Goal: Information Seeking & Learning: Learn about a topic

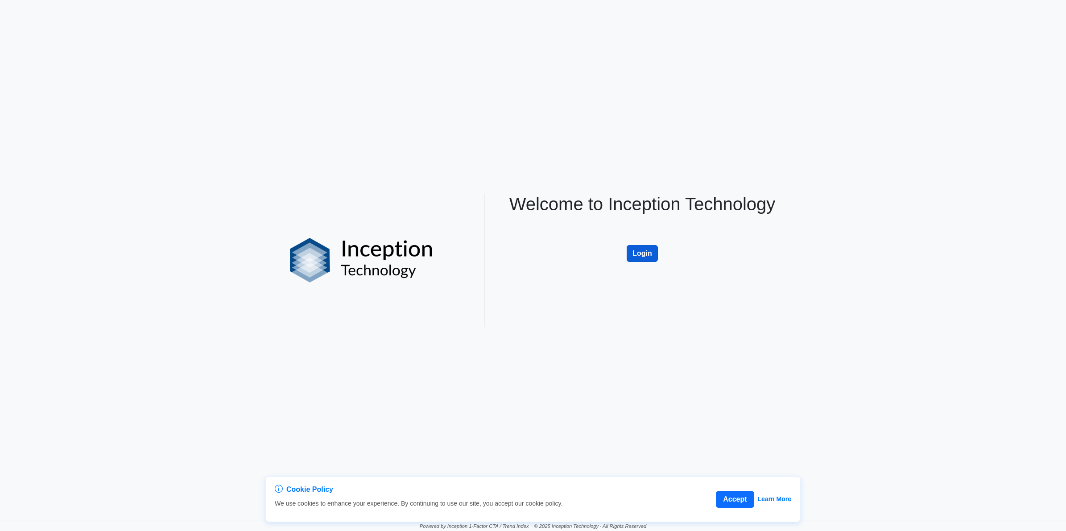
click at [638, 261] on button "Login" at bounding box center [641, 253] width 31 height 17
click at [638, 254] on button "Login" at bounding box center [641, 253] width 31 height 17
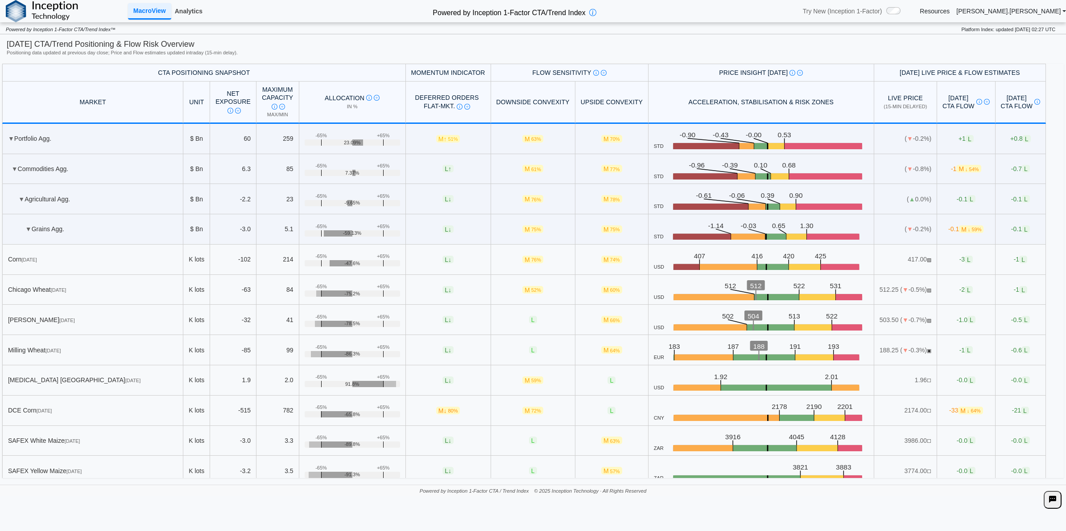
click at [190, 16] on link "Analytics" at bounding box center [188, 11] width 35 height 15
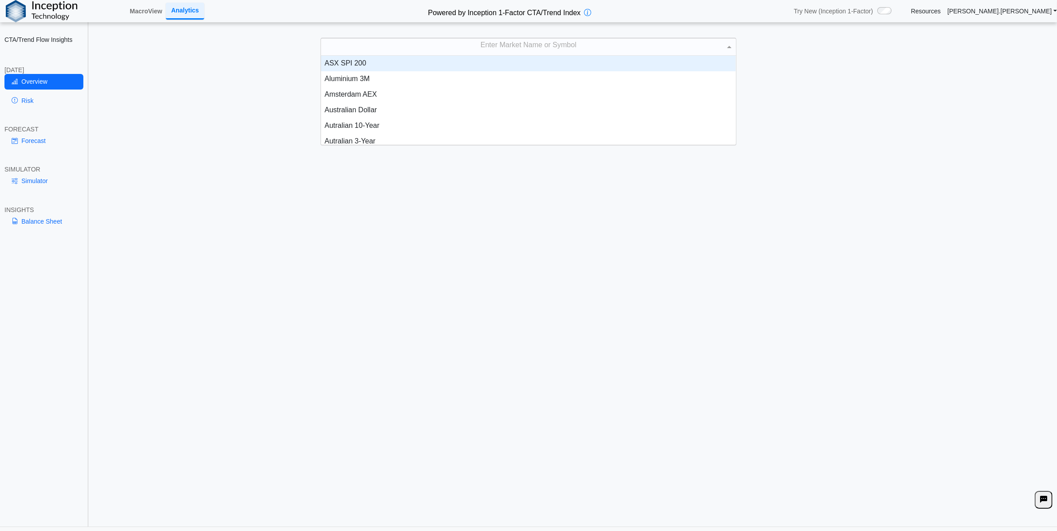
click at [473, 50] on div "Enter Market Name or Symbol" at bounding box center [528, 46] width 415 height 17
type input "****"
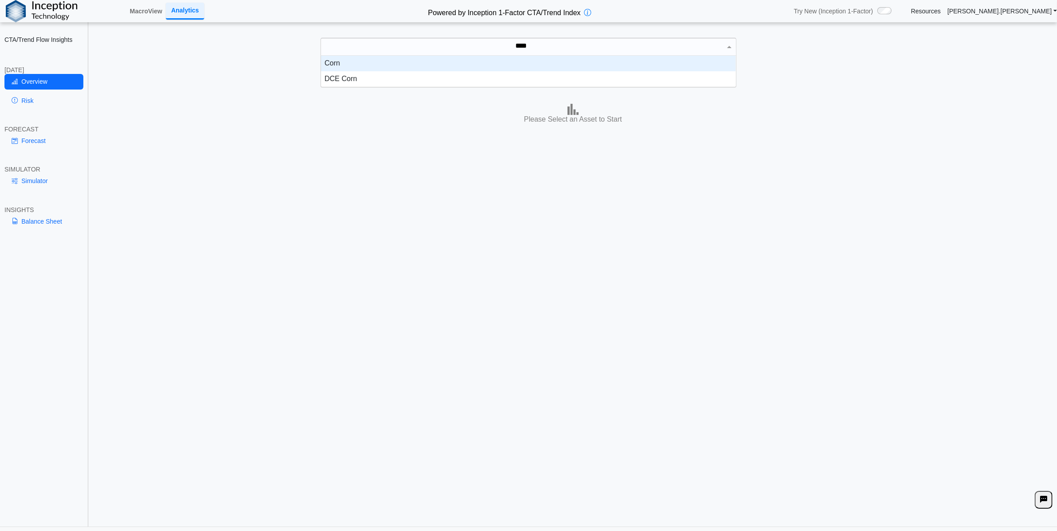
click at [493, 68] on div "Corn" at bounding box center [528, 64] width 415 height 16
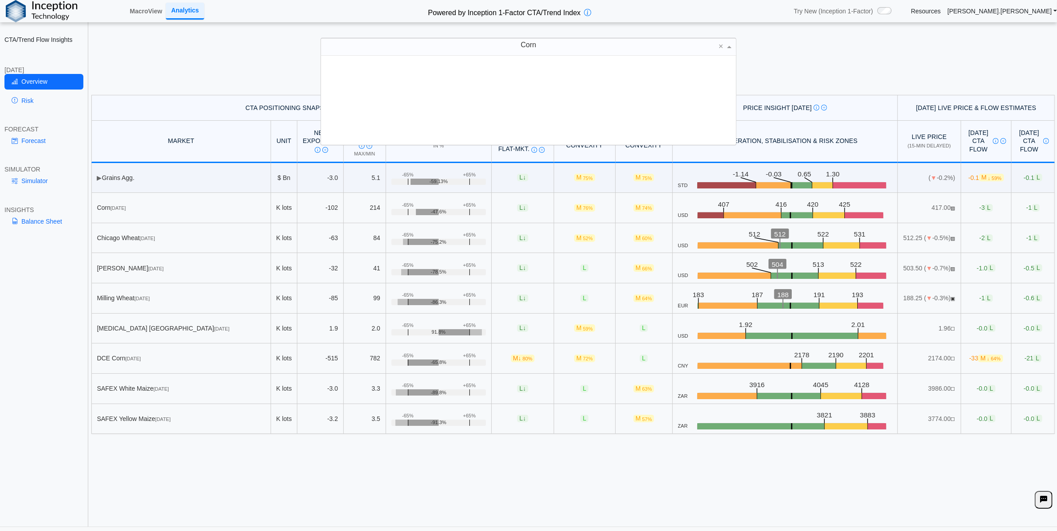
scroll to position [81, 406]
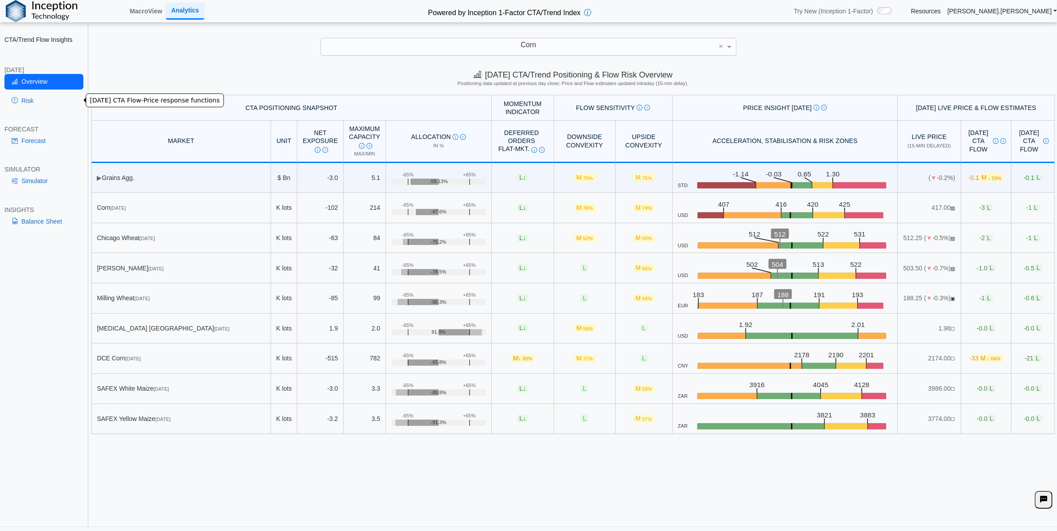
click at [38, 101] on link "Risk" at bounding box center [43, 100] width 79 height 15
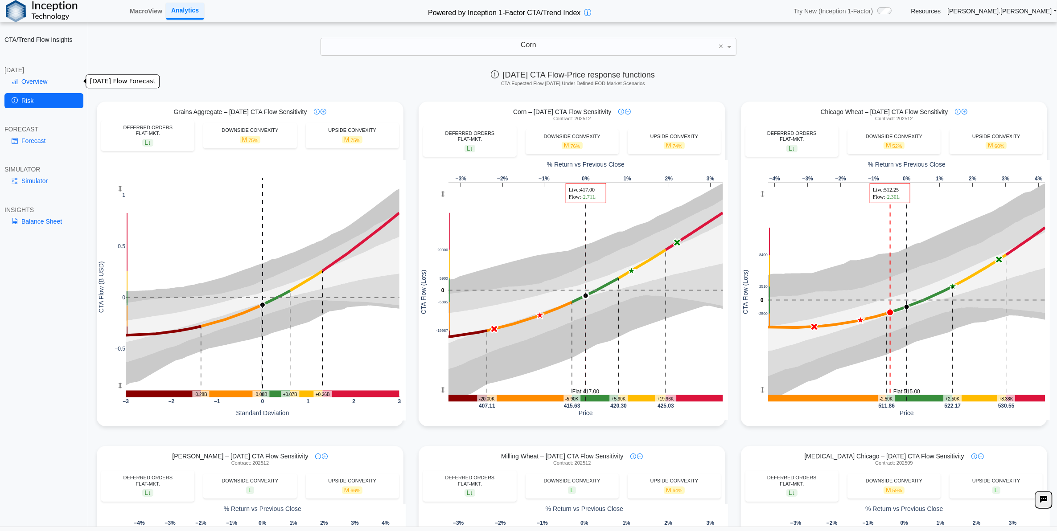
click at [30, 79] on link "Overview" at bounding box center [43, 81] width 79 height 15
